Goal: Transaction & Acquisition: Subscribe to service/newsletter

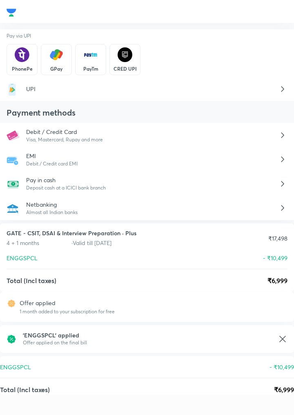
scroll to position [39, 0]
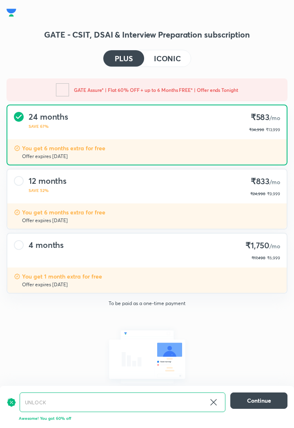
click at [21, 248] on div at bounding box center [19, 245] width 10 height 10
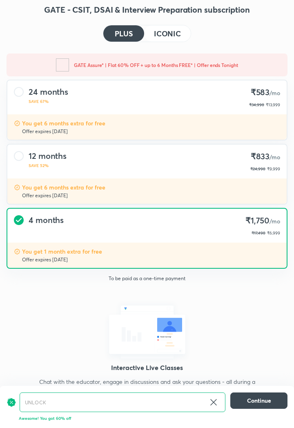
scroll to position [34, 0]
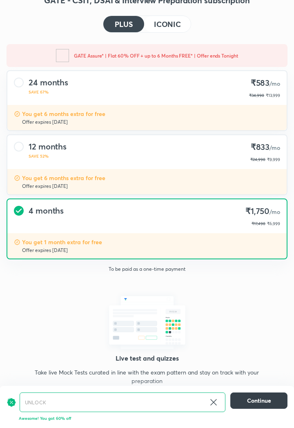
click at [260, 404] on span "Continue" at bounding box center [259, 400] width 24 height 8
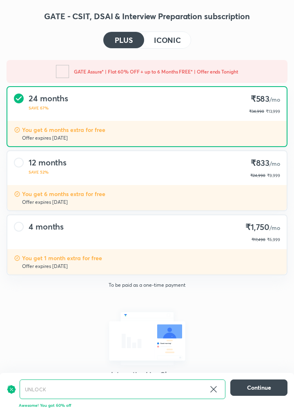
scroll to position [34, 0]
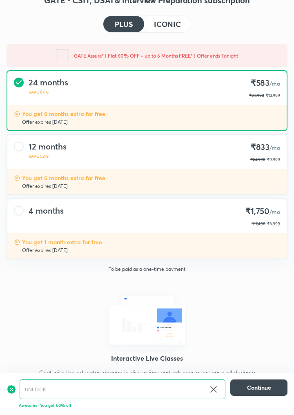
click at [25, 212] on div "4 months ₹1,750 /mo ₹17,498 ₹6,999" at bounding box center [146, 216] width 279 height 34
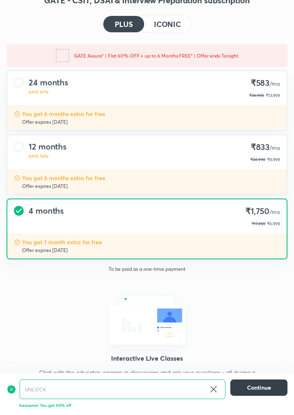
click at [267, 391] on span "Continue" at bounding box center [259, 387] width 24 height 8
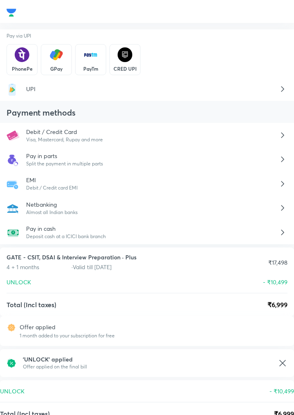
click at [279, 157] on icon at bounding box center [282, 159] width 10 height 10
